Goal: Download file/media

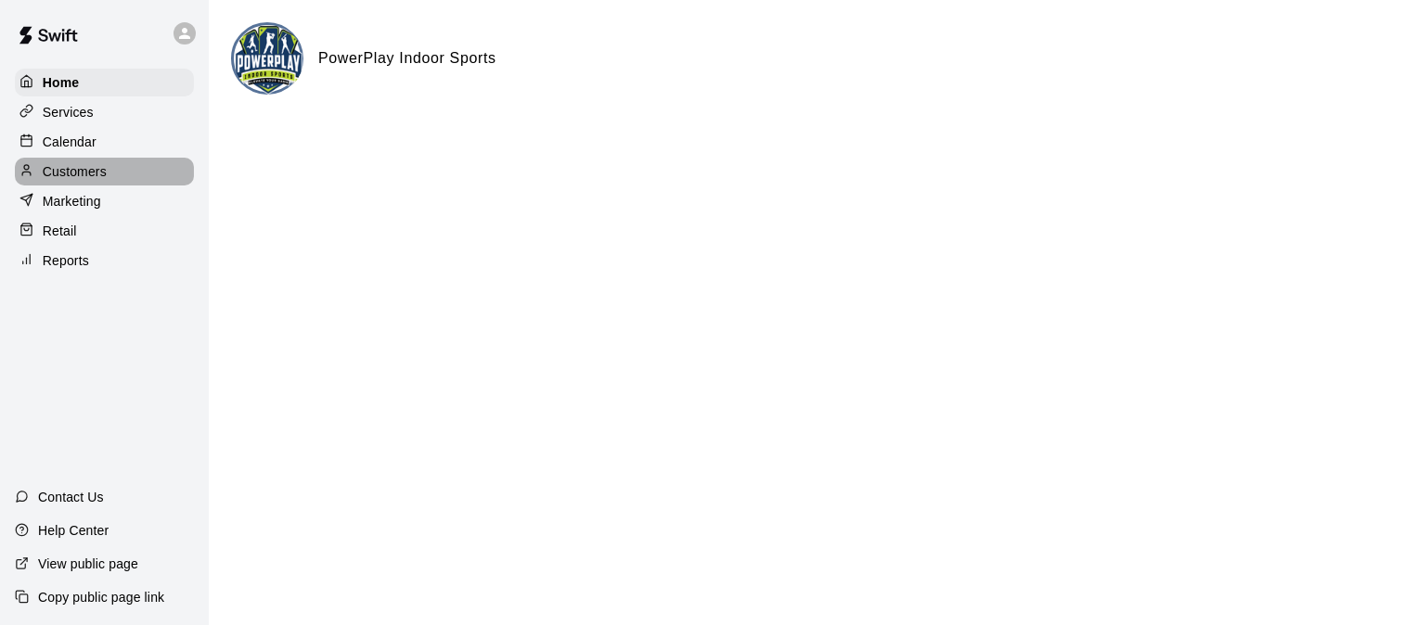
click at [88, 179] on p "Customers" at bounding box center [75, 171] width 64 height 19
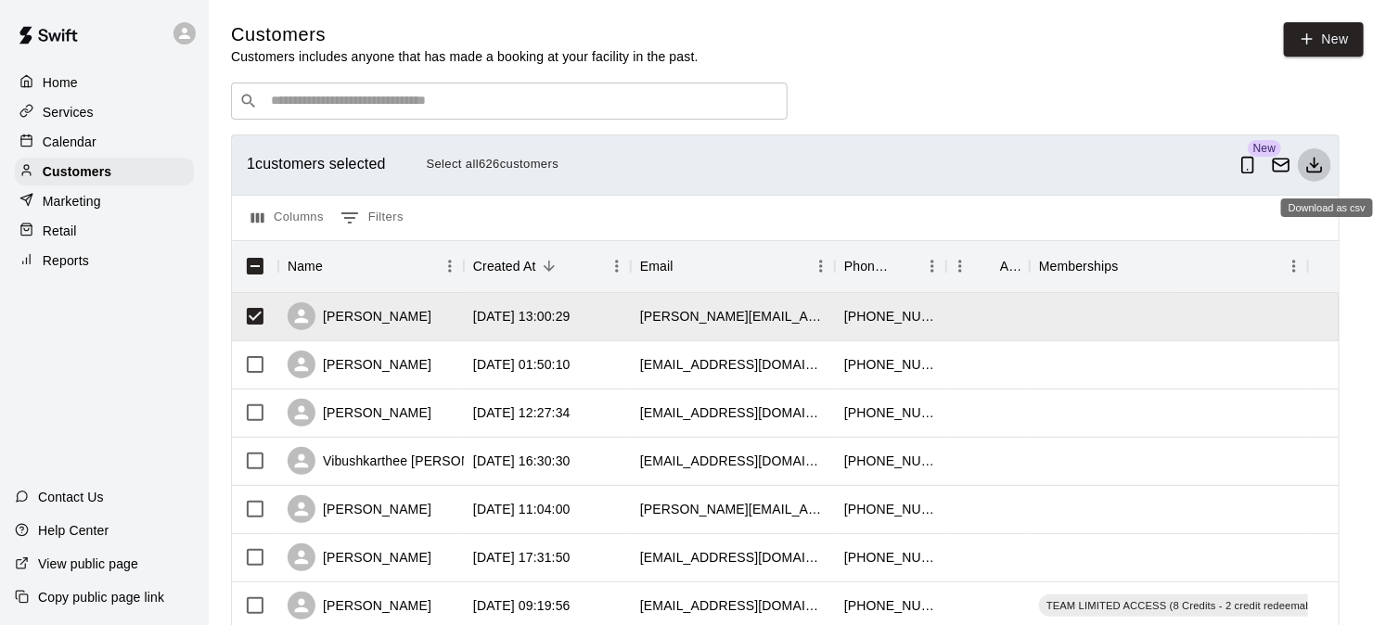
click at [1324, 168] on icon "Download as csv" at bounding box center [1314, 165] width 19 height 19
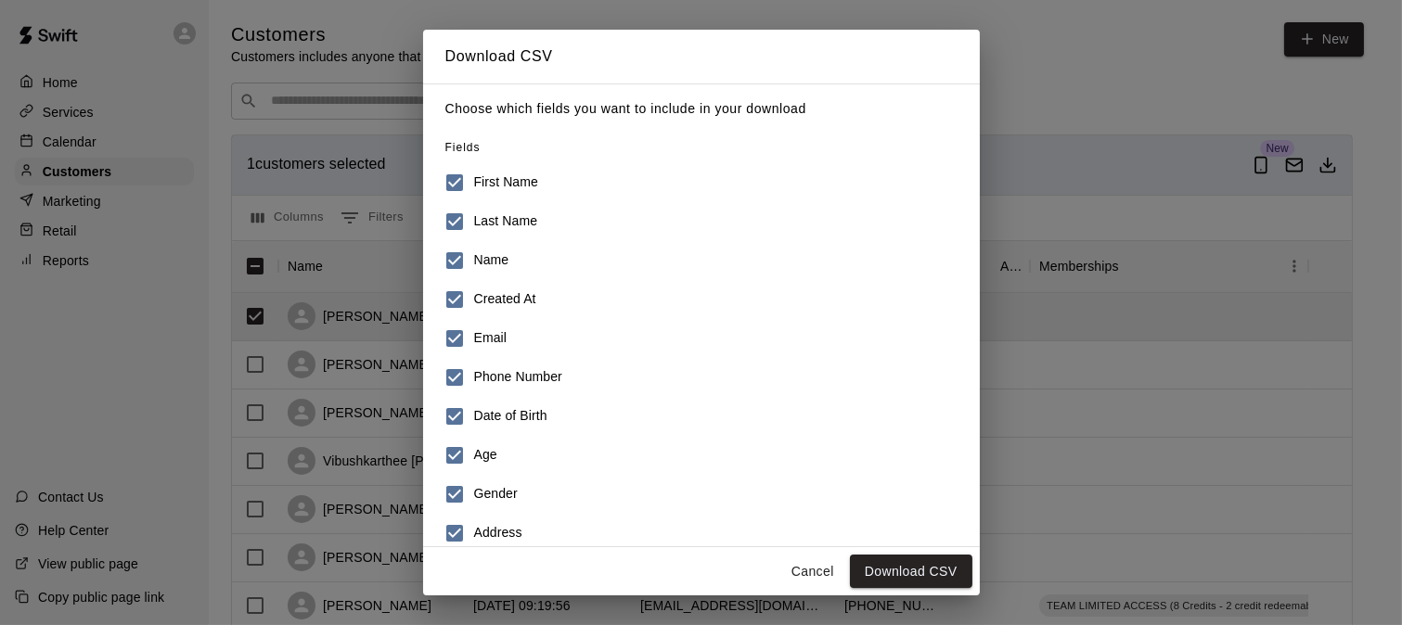
click at [484, 255] on h6 "Name" at bounding box center [491, 260] width 35 height 20
click at [483, 288] on label "Created At" at bounding box center [688, 299] width 507 height 39
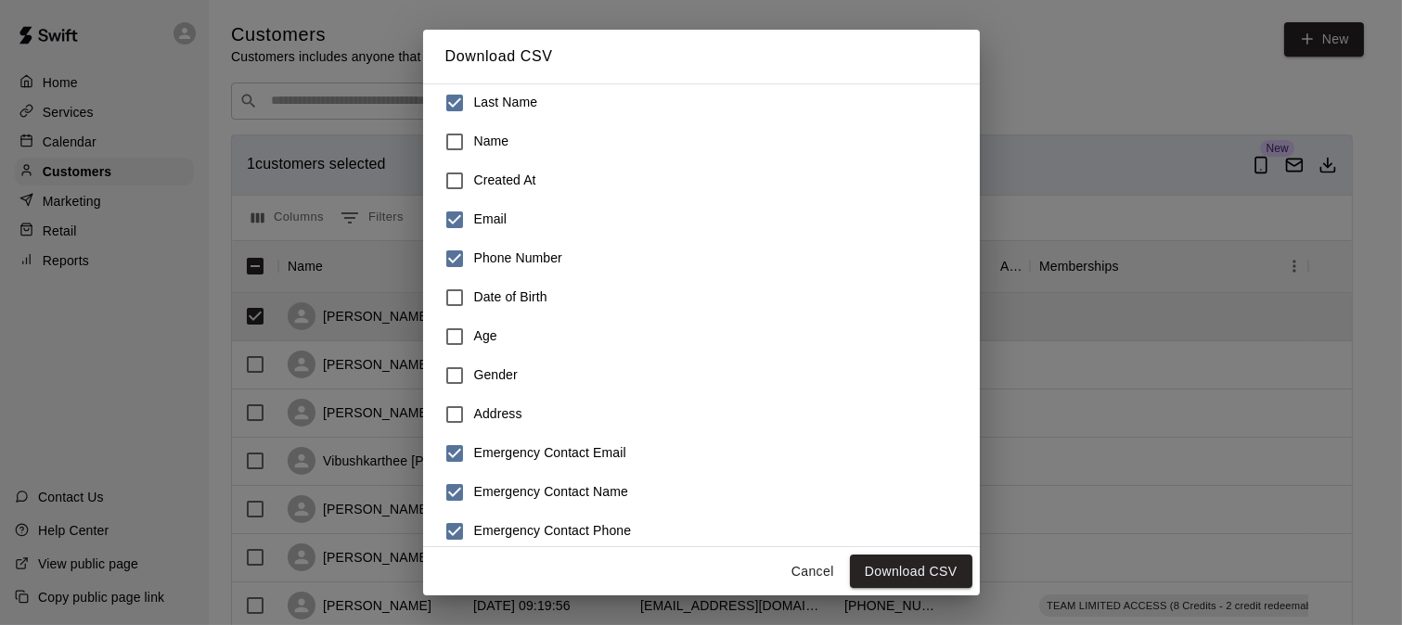
scroll to position [293, 0]
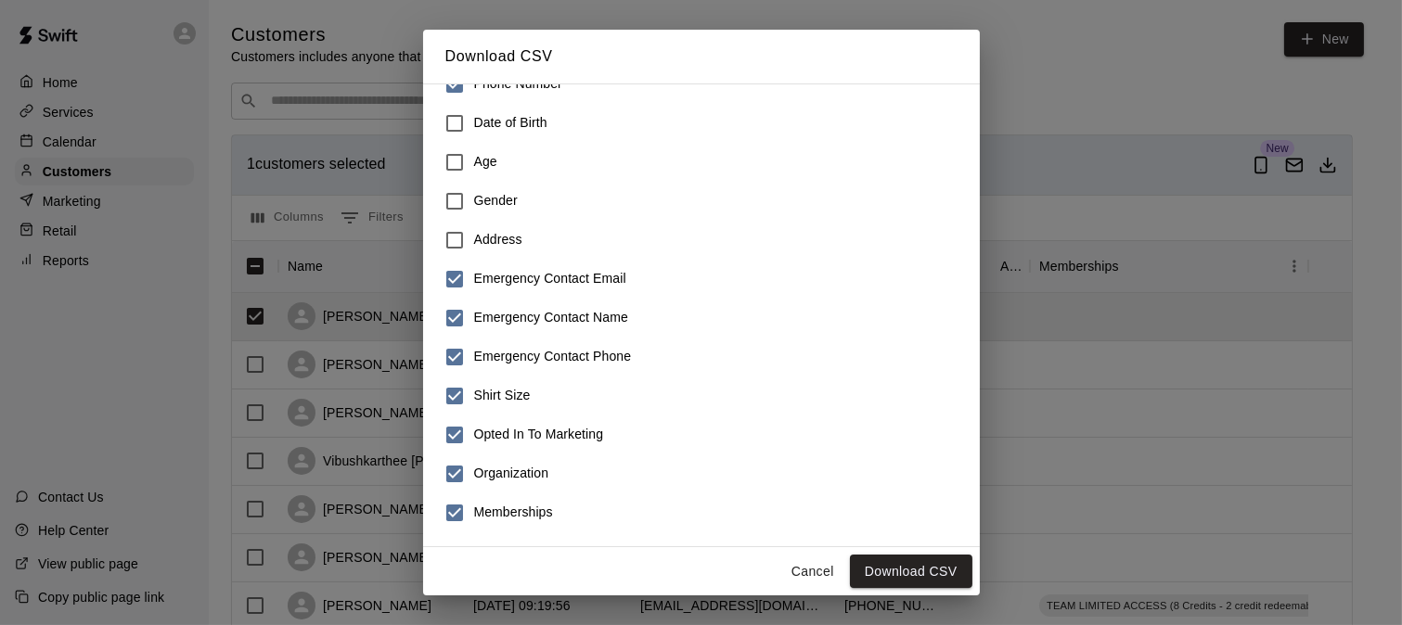
click at [478, 269] on h6 "Emergency Contact Email" at bounding box center [550, 279] width 152 height 20
click at [487, 382] on label "Shirt Size" at bounding box center [688, 396] width 507 height 39
click at [479, 498] on label "Memberships" at bounding box center [688, 513] width 507 height 39
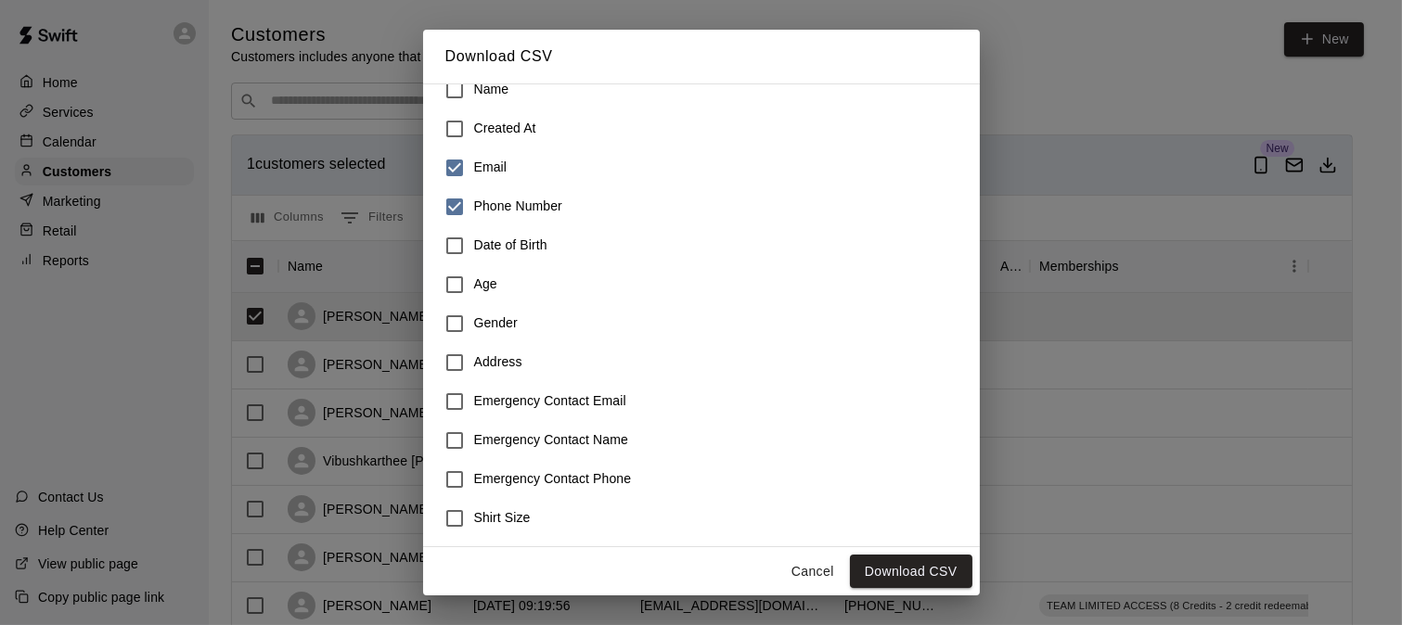
scroll to position [0, 0]
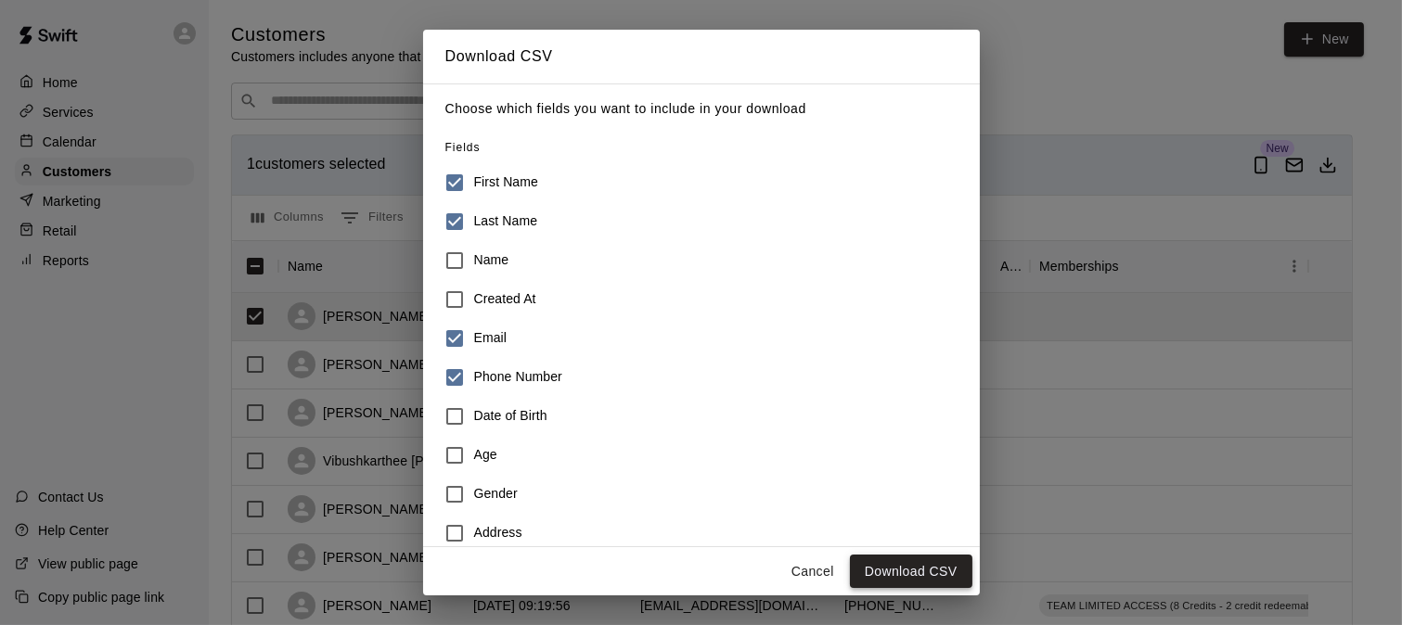
click at [868, 581] on button "Download CSV" at bounding box center [911, 572] width 122 height 34
click at [109, 31] on div "Download CSV Choose which fields you want to include in your download Fields Fi…" at bounding box center [701, 312] width 1402 height 625
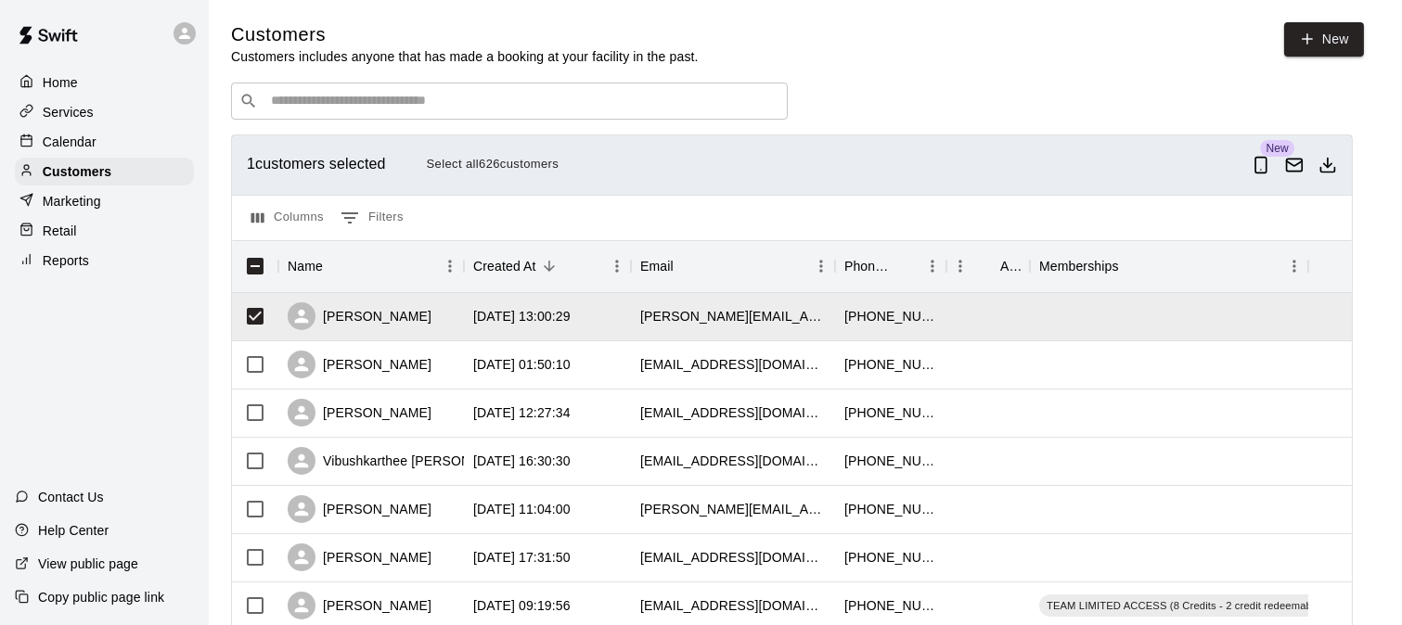
click at [155, 31] on div at bounding box center [104, 33] width 209 height 67
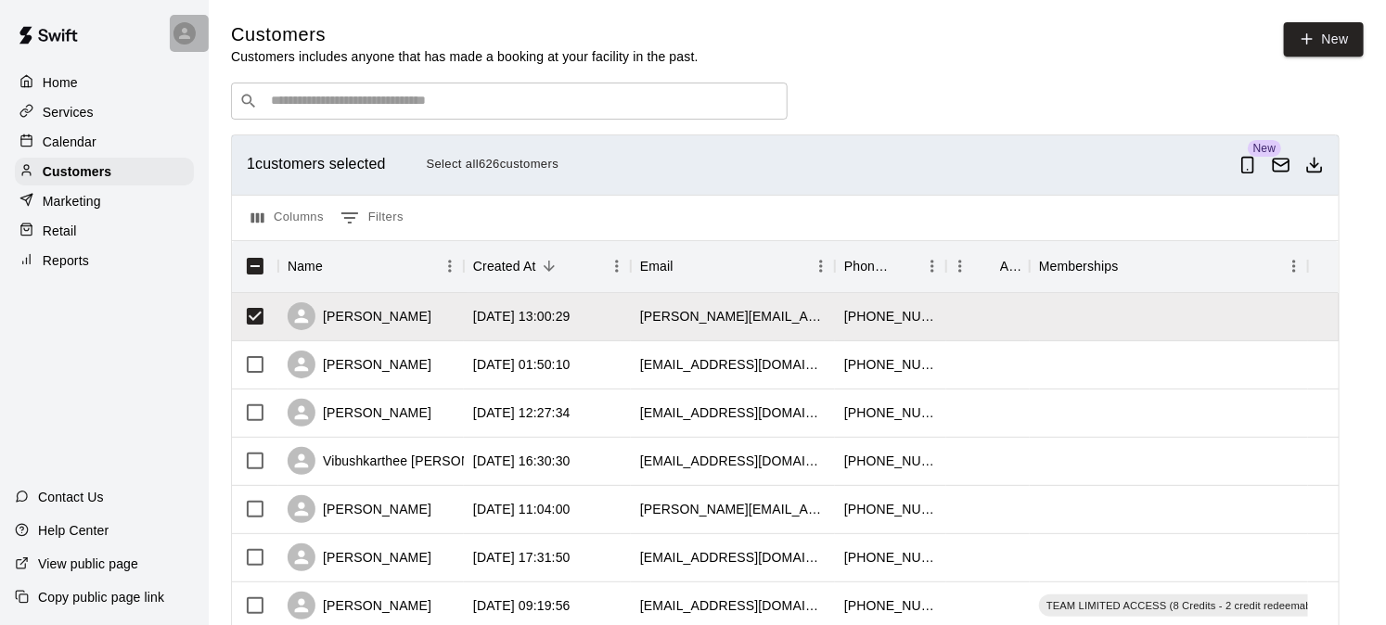
click at [173, 37] on div at bounding box center [184, 33] width 22 height 22
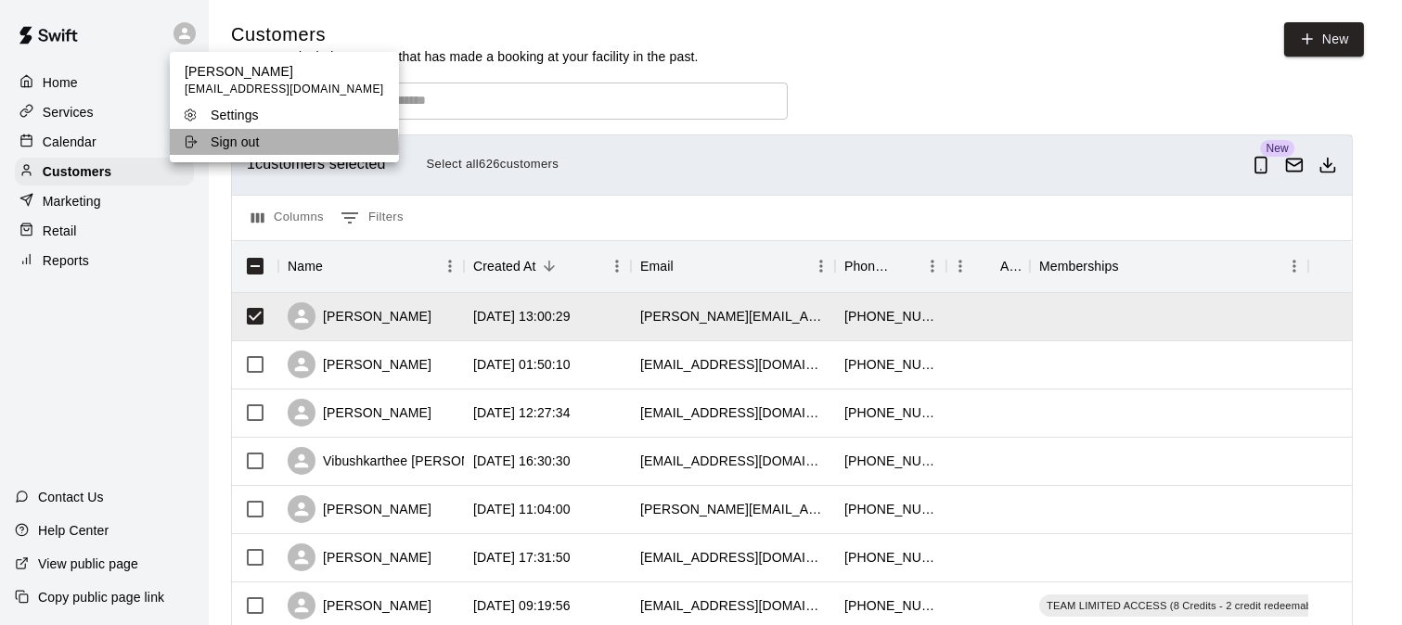
click at [243, 147] on p "Sign out" at bounding box center [235, 142] width 49 height 19
